Goal: Transaction & Acquisition: Book appointment/travel/reservation

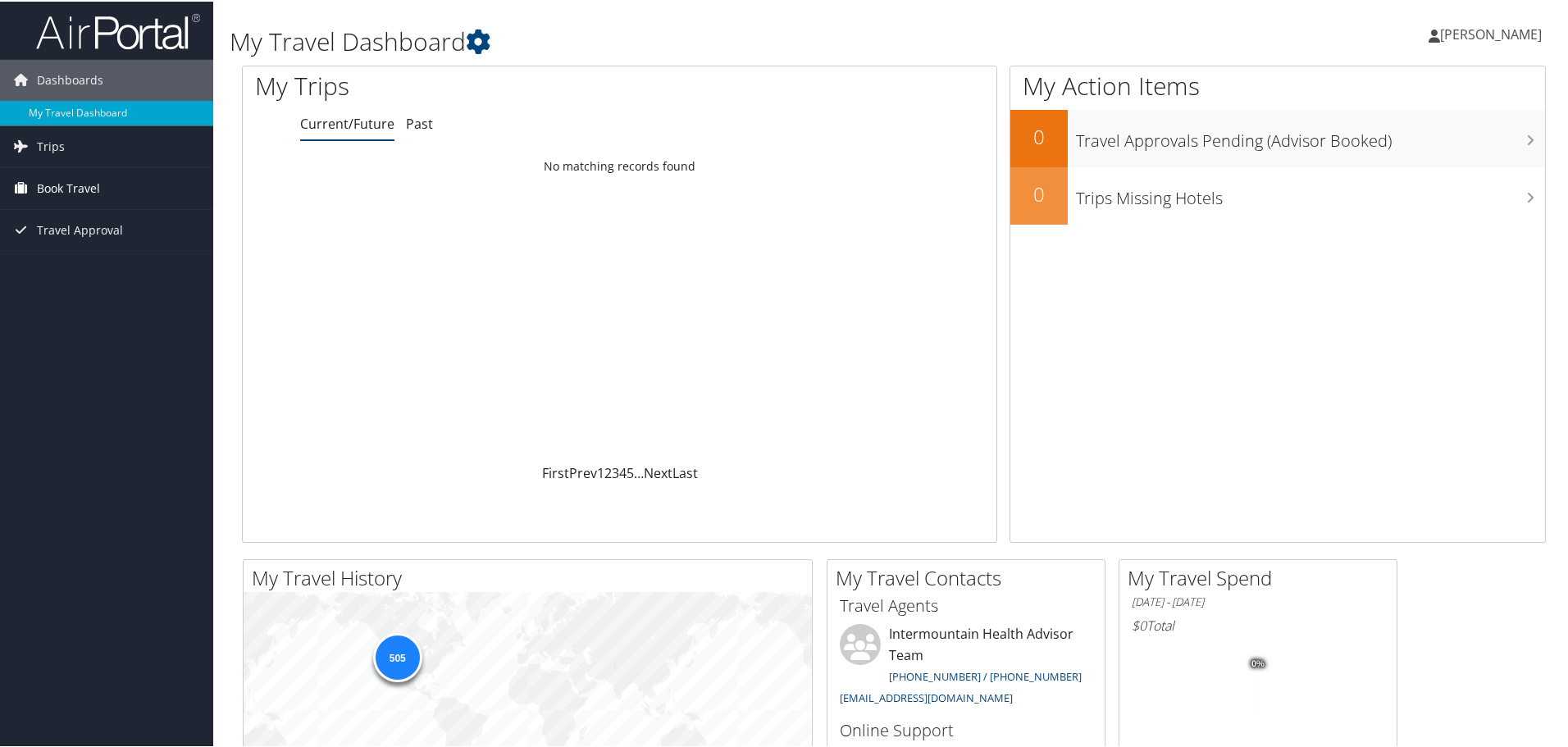
click at [70, 192] on span "Book Travel" at bounding box center [68, 187] width 63 height 41
click at [72, 277] on link "Book/Manage Online Trips" at bounding box center [106, 268] width 214 height 24
click at [73, 182] on span "Book Travel" at bounding box center [68, 187] width 63 height 41
click at [76, 270] on link "Book/Manage Online Trips" at bounding box center [106, 268] width 214 height 24
